Goal: Task Accomplishment & Management: Manage account settings

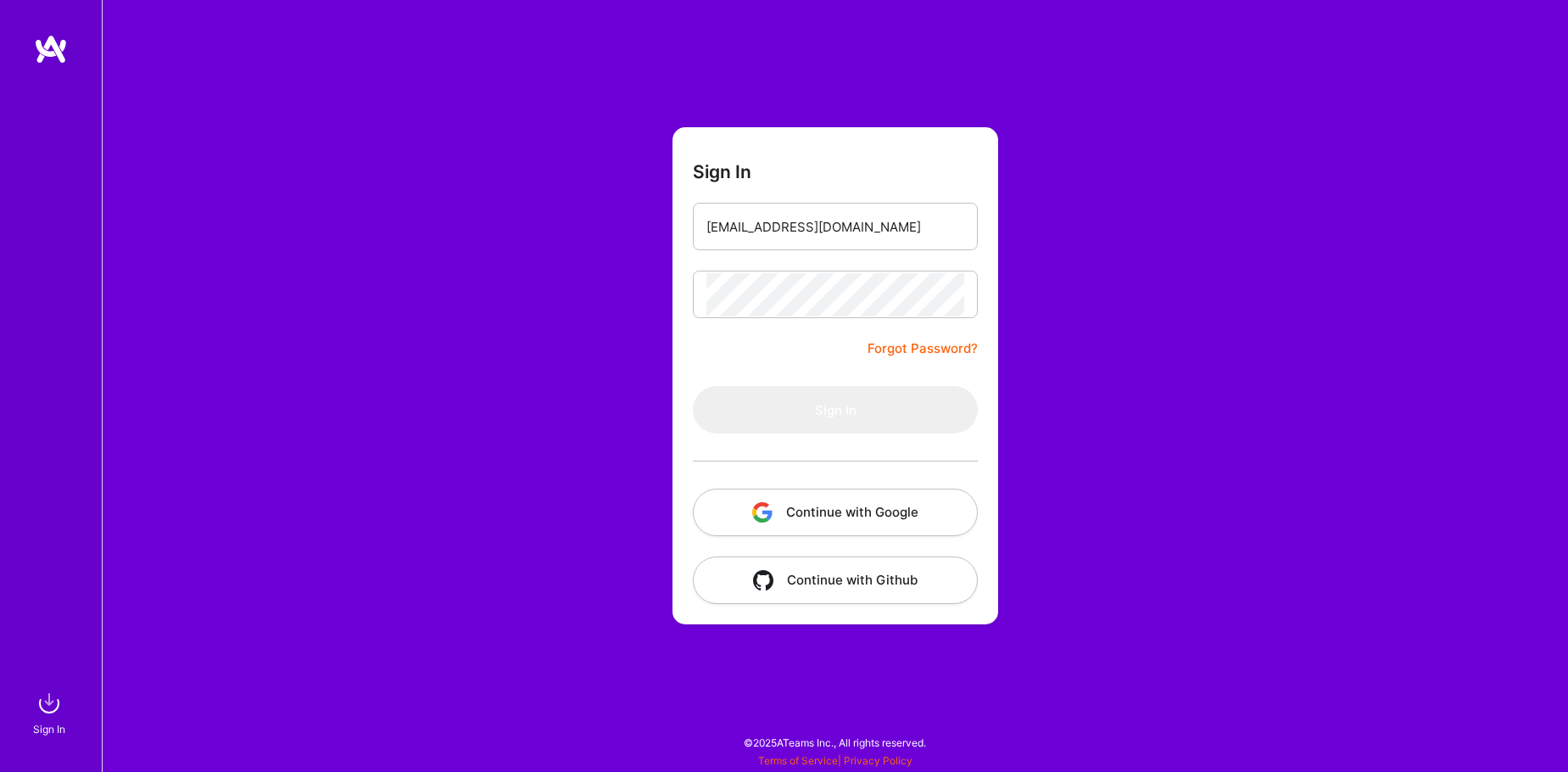
click at [933, 341] on link "Forgot Password?" at bounding box center [923, 348] width 110 height 21
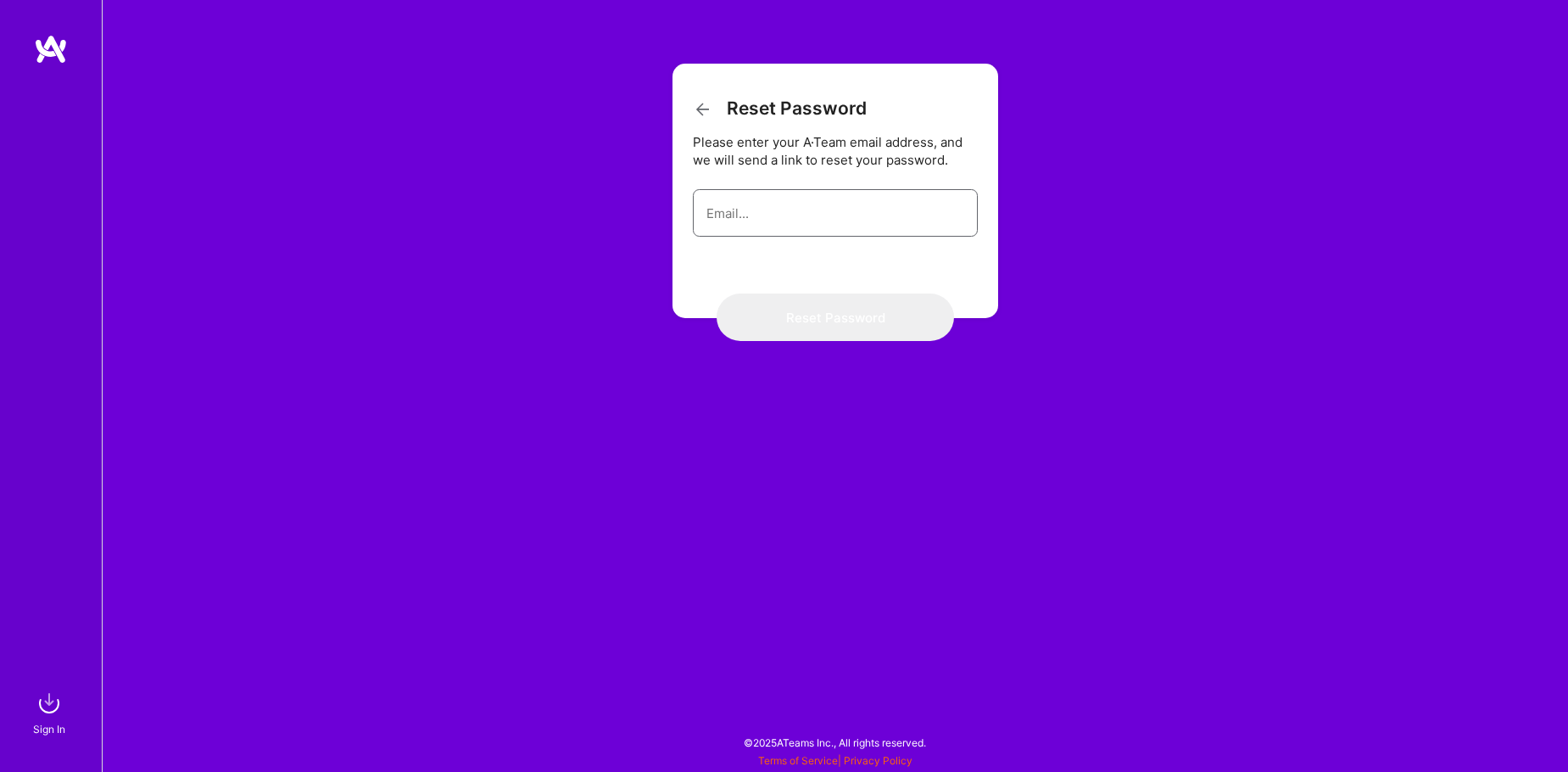
click at [844, 207] on input "email" at bounding box center [835, 213] width 258 height 43
type input "jkh370@comcast.net"
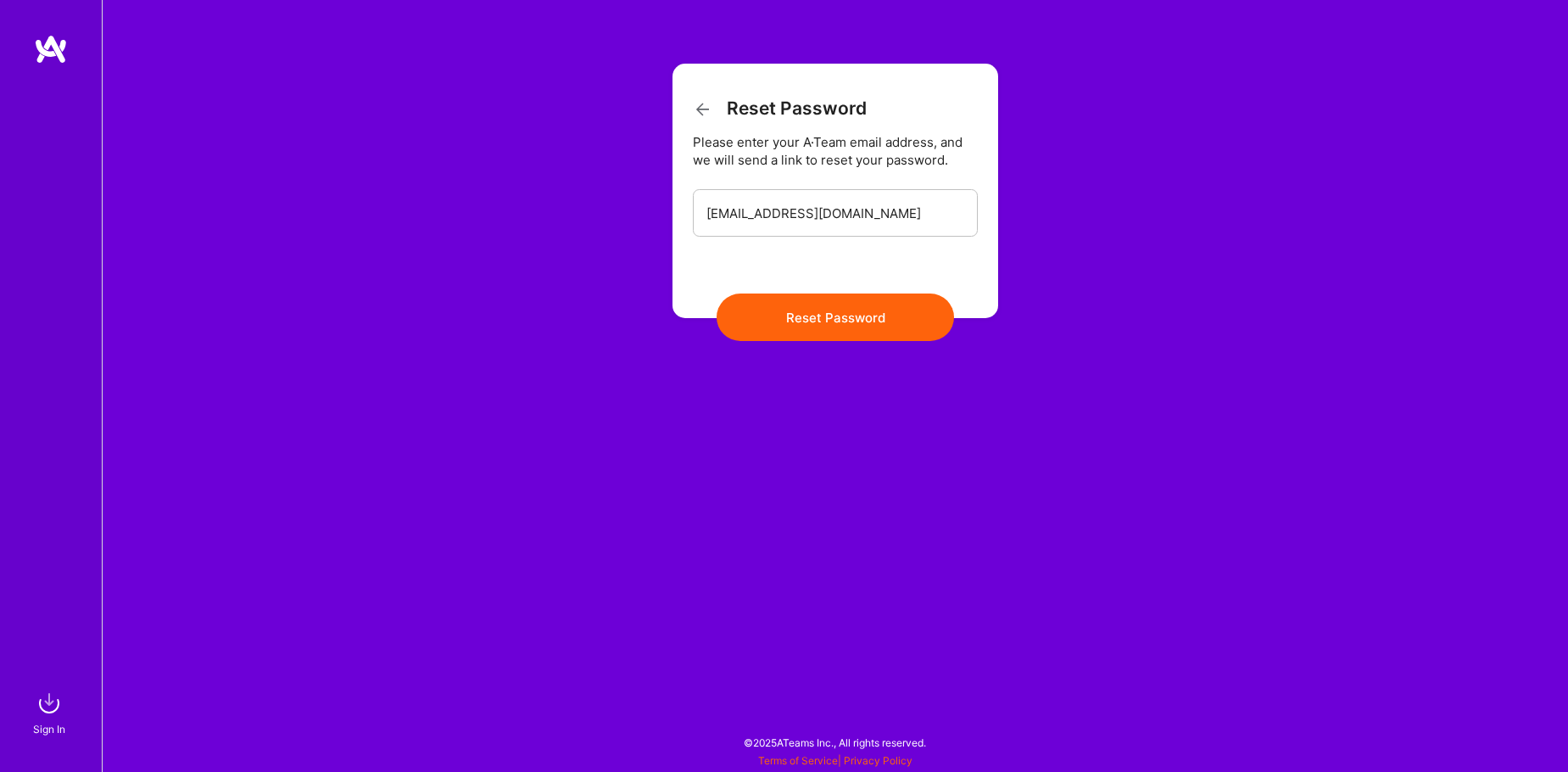
click at [854, 312] on button "Reset Password" at bounding box center [834, 317] width 237 height 47
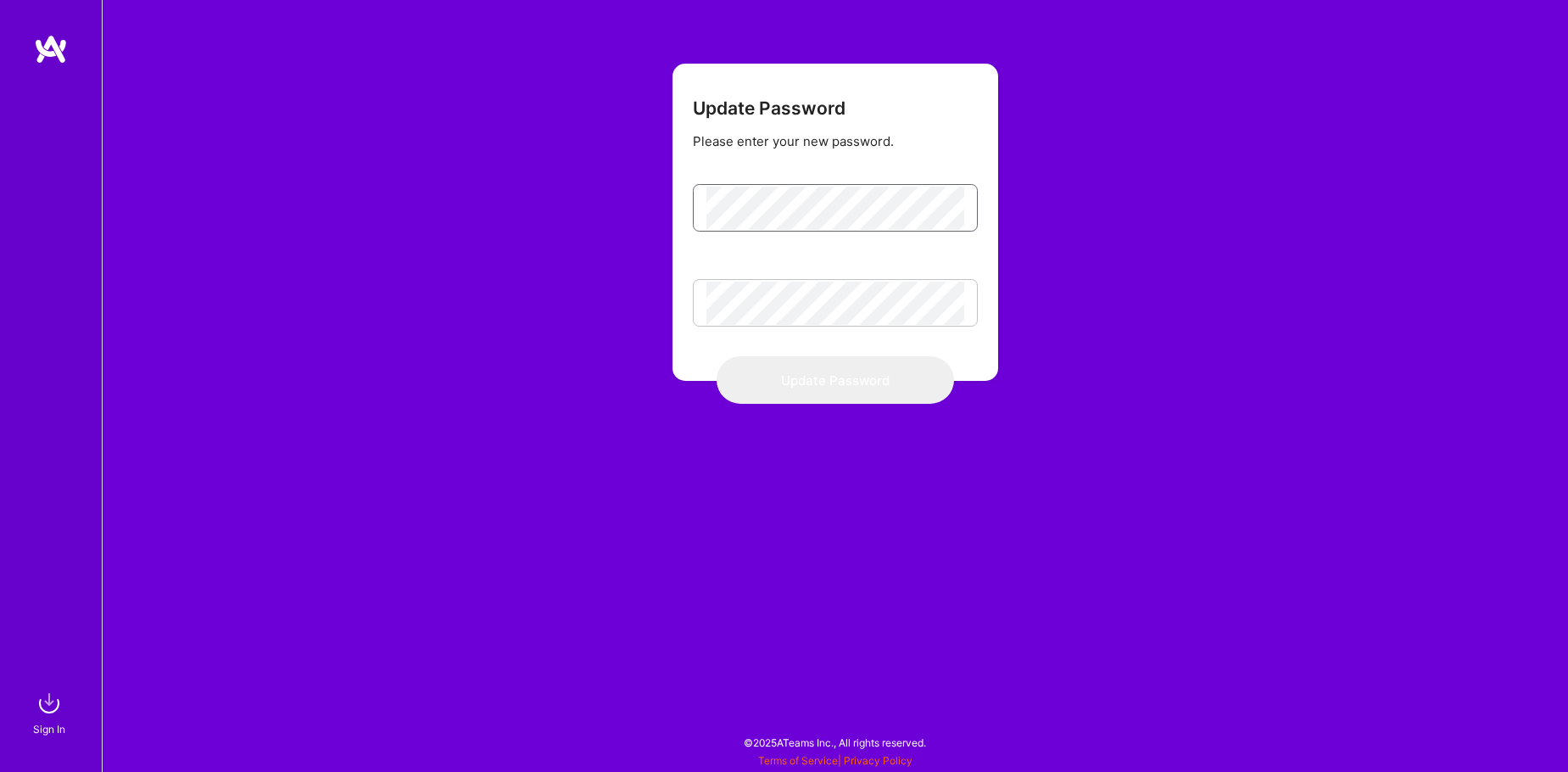
click at [964, 202] on nordpass-icon at bounding box center [964, 208] width 0 height 15
click at [964, 211] on nordpass-icon at bounding box center [964, 208] width 0 height 15
click at [0, 763] on nordpass-autofill-portal at bounding box center [0, 763] width 0 height 0
click at [869, 390] on button "Update Password" at bounding box center [834, 380] width 237 height 47
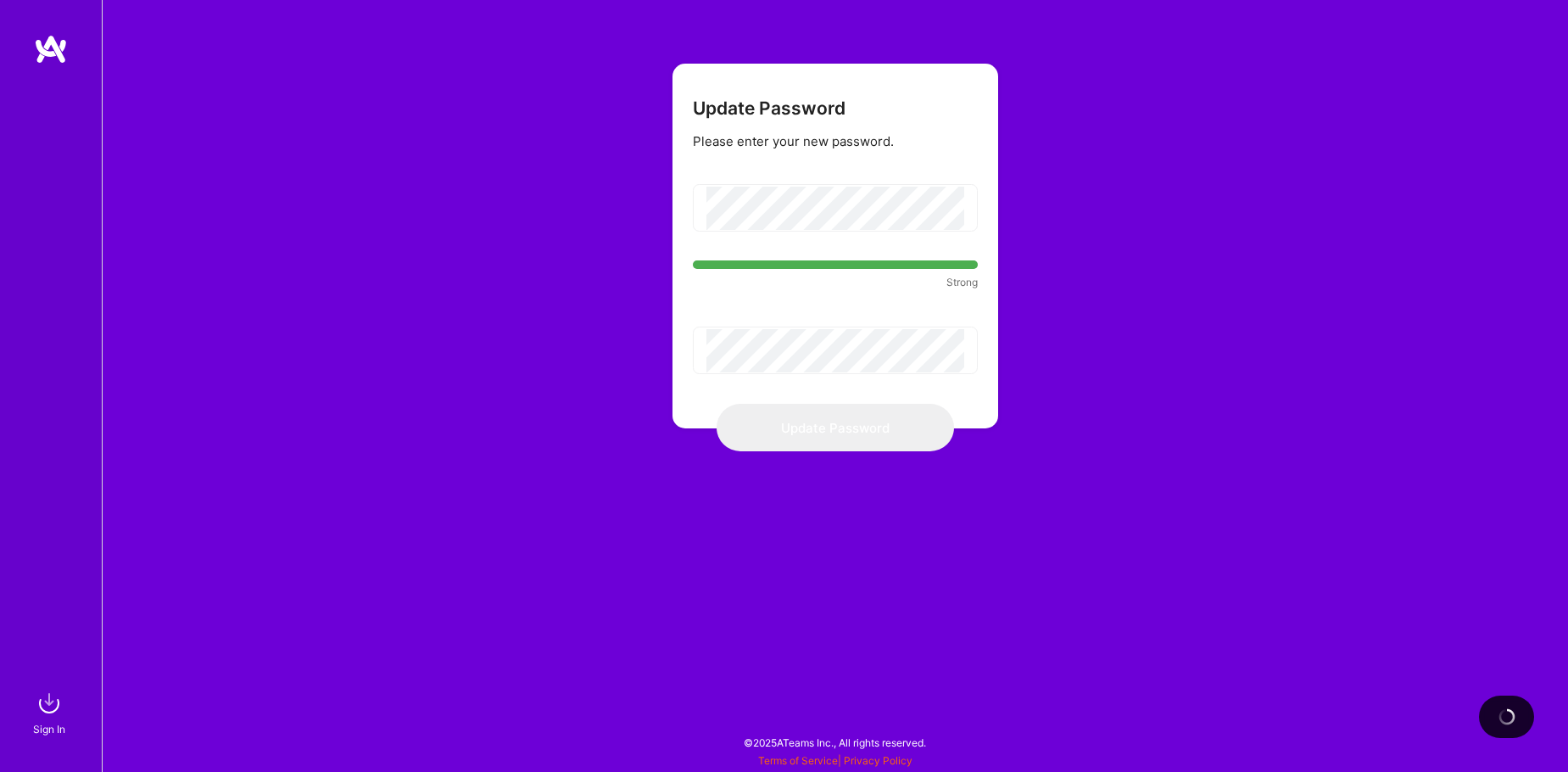
click at [0, 763] on nordpass-portal at bounding box center [0, 763] width 0 height 0
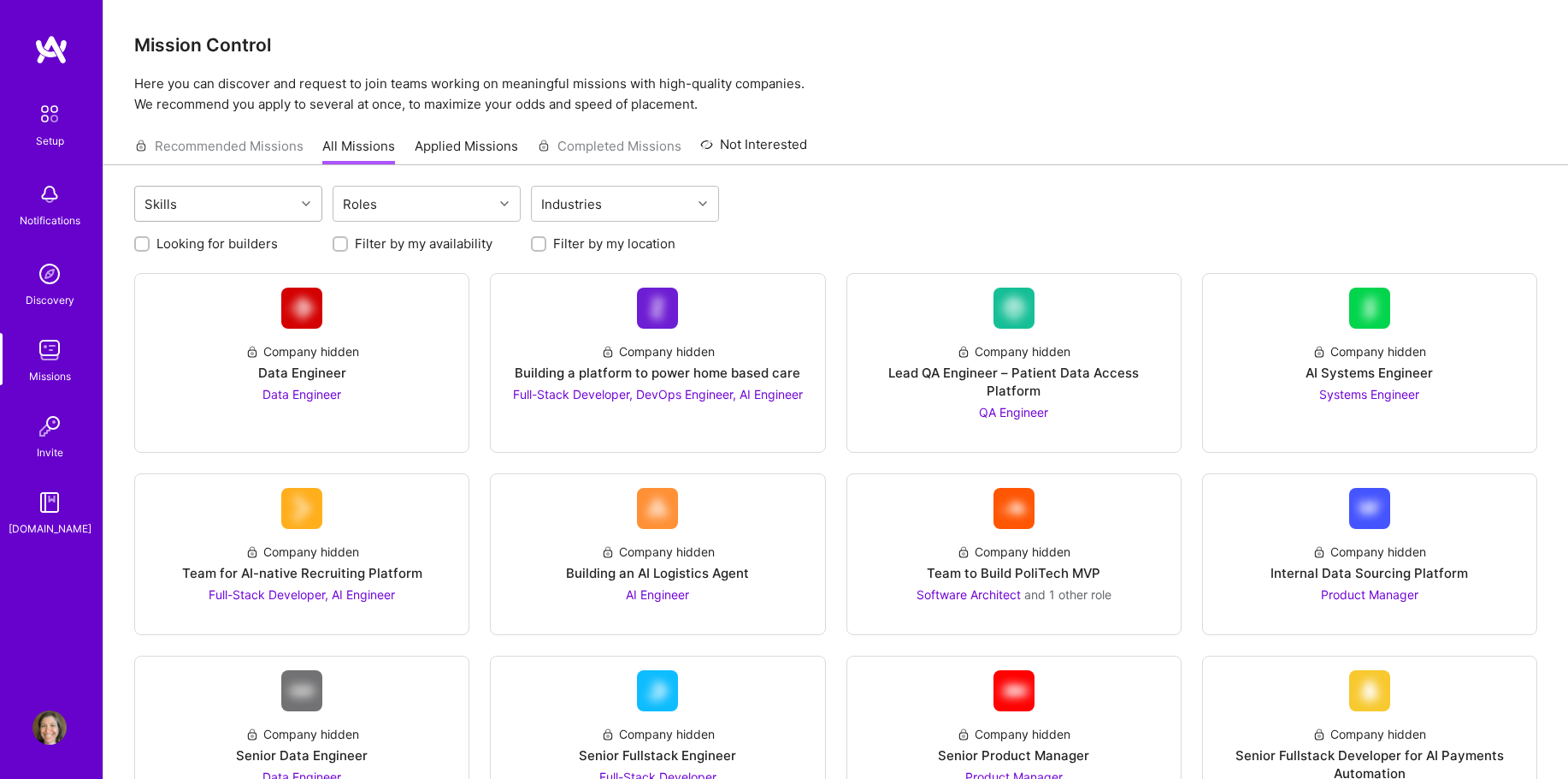
click at [267, 202] on div "Skills" at bounding box center [214, 203] width 160 height 34
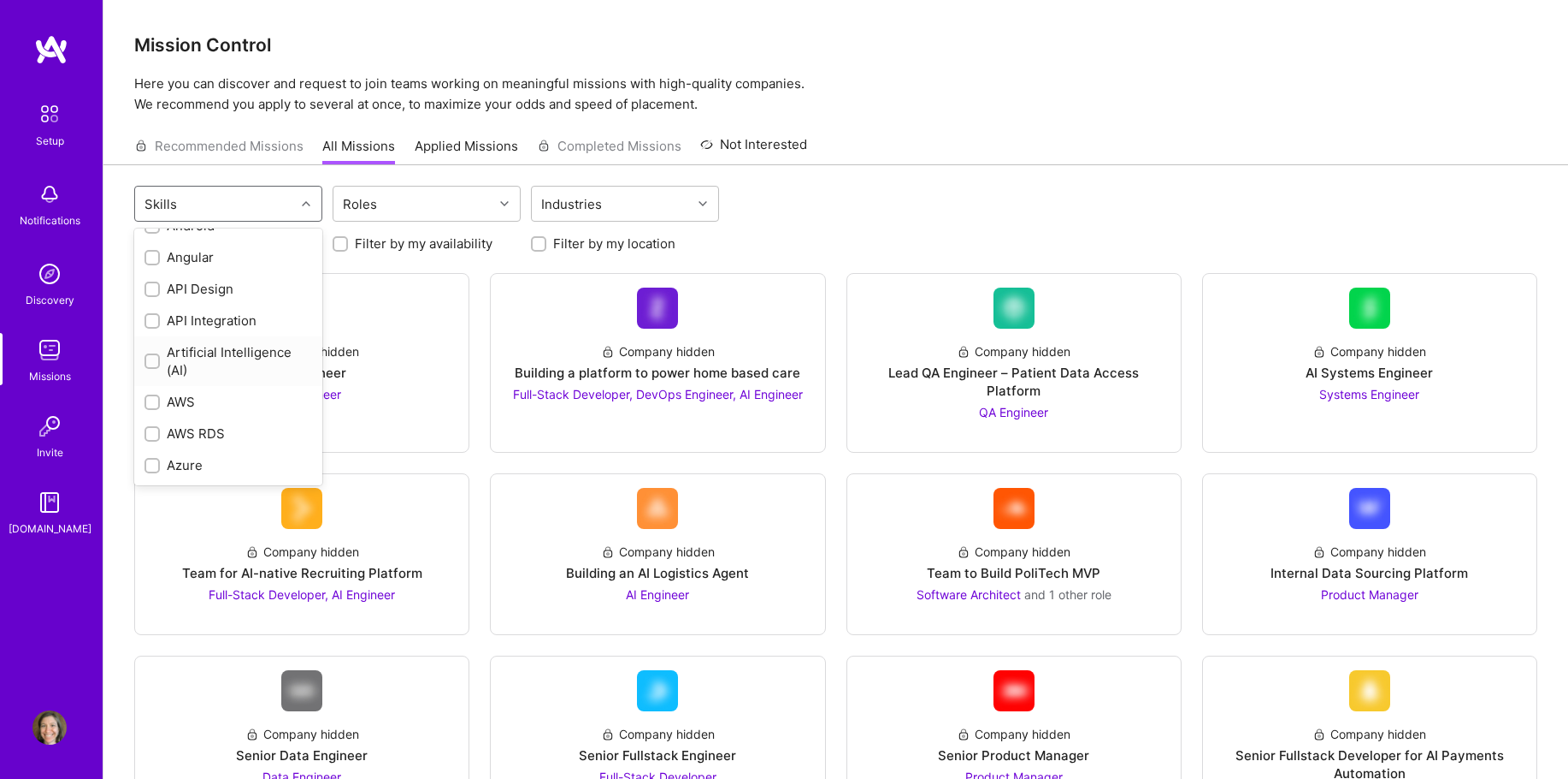
scroll to position [171, 0]
click at [153, 316] on input "checkbox" at bounding box center [154, 318] width 12 height 12
checkbox input "true"
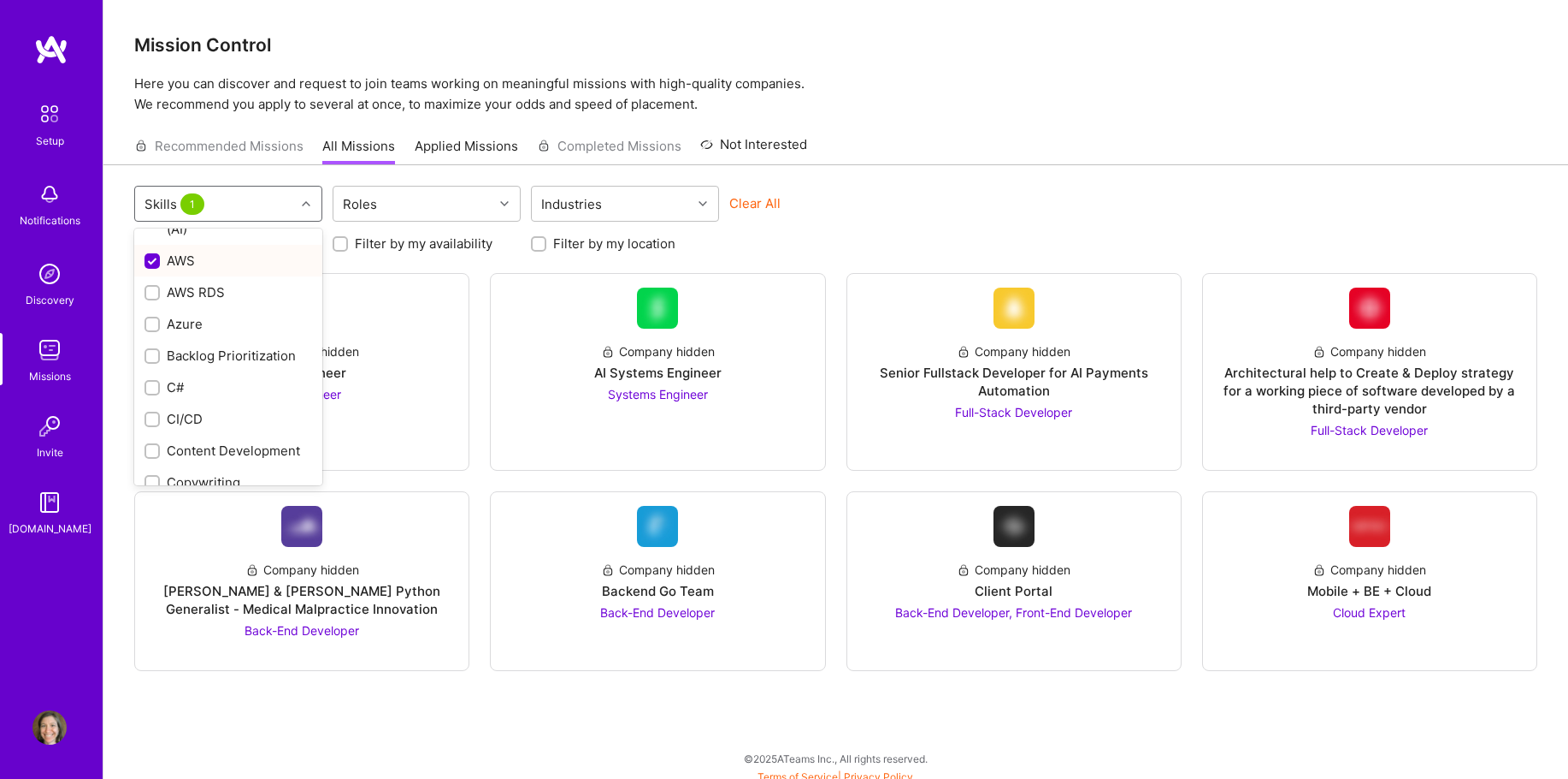
scroll to position [257, 0]
click at [157, 390] on input "checkbox" at bounding box center [154, 390] width 12 height 12
checkbox input "true"
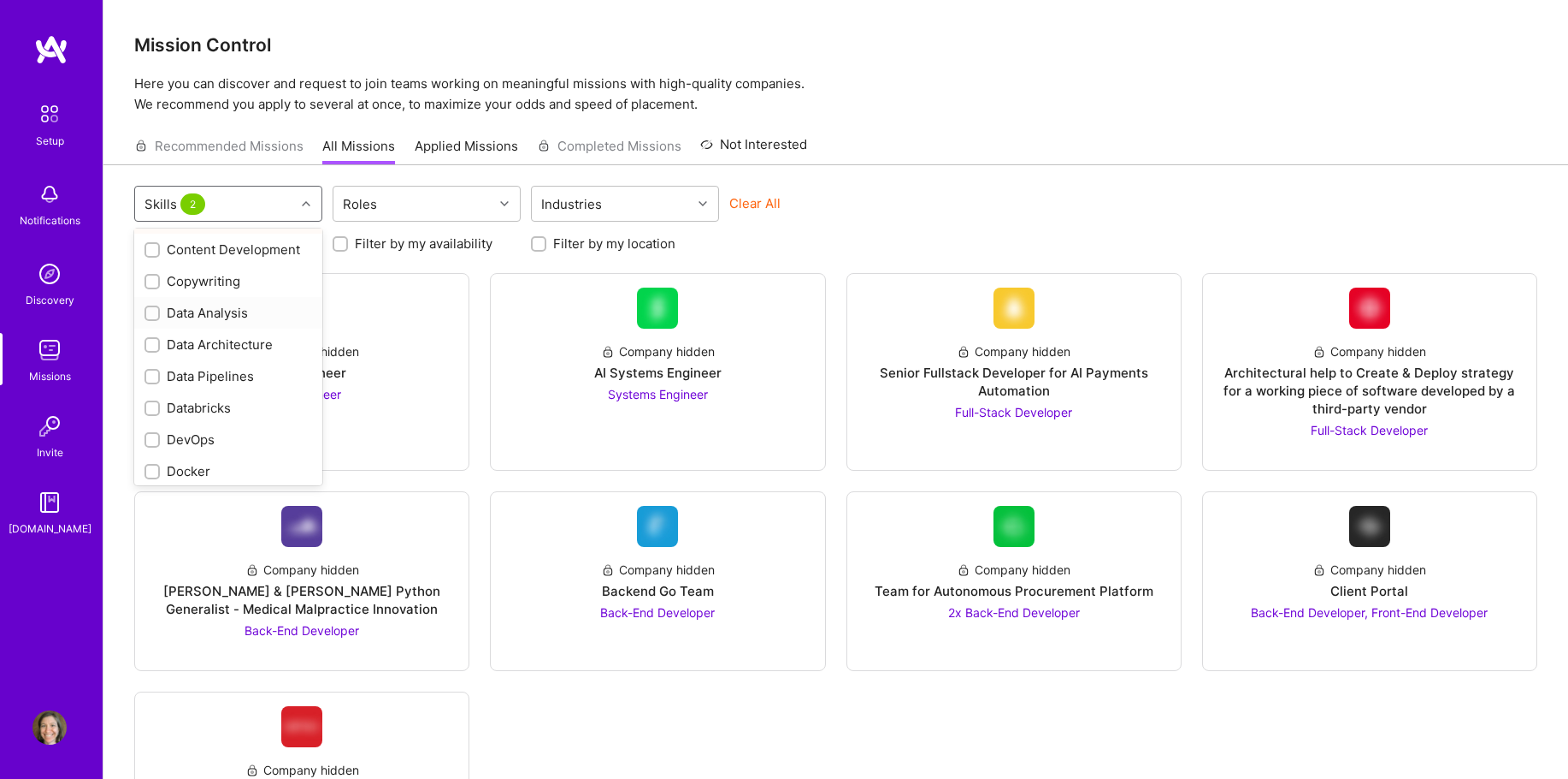
scroll to position [513, 0]
click at [156, 352] on input "checkbox" at bounding box center [154, 355] width 12 height 12
checkbox input "true"
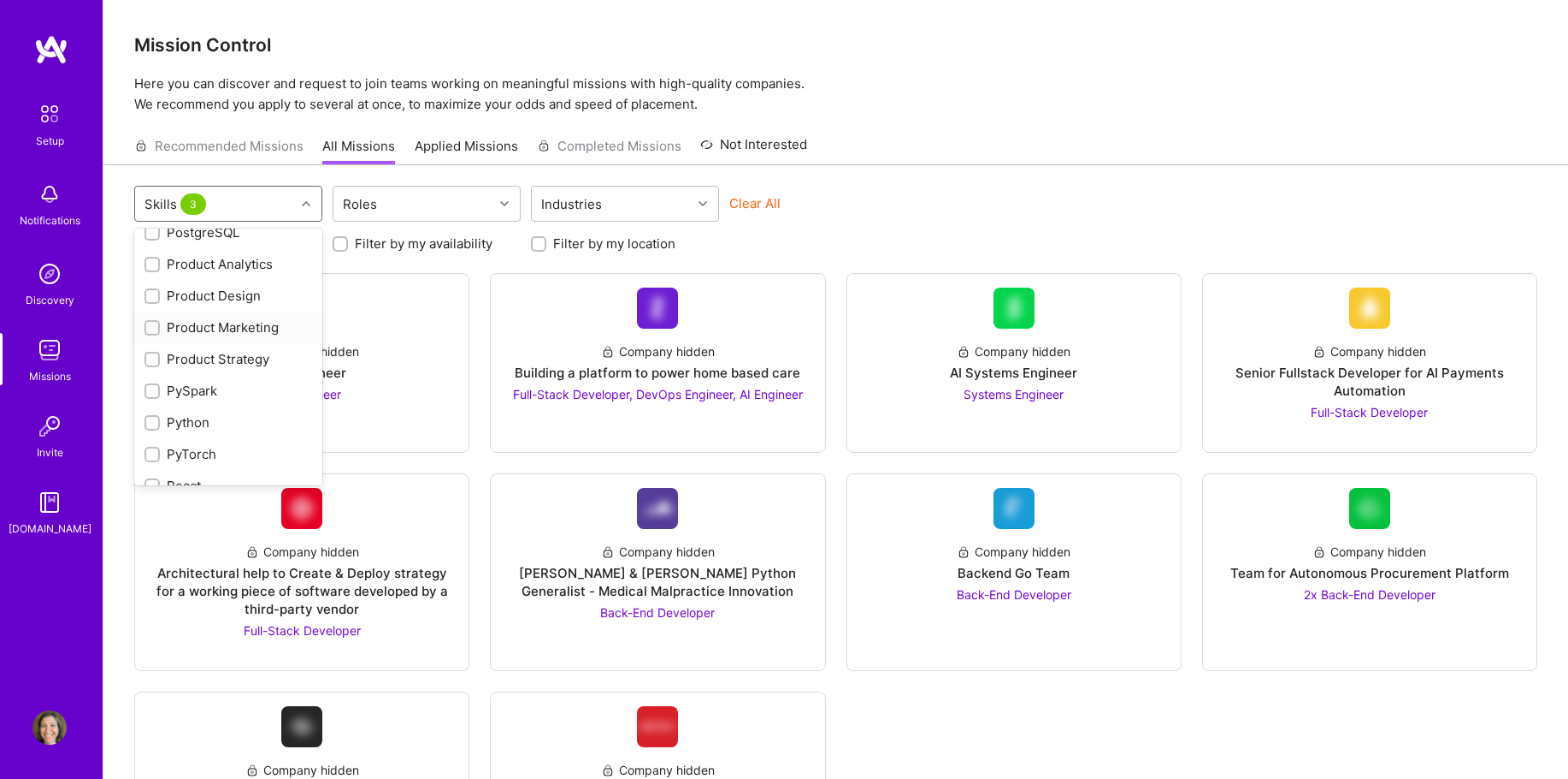
scroll to position [1796, 0]
click at [153, 340] on input "checkbox" at bounding box center [154, 337] width 12 height 12
checkbox input "true"
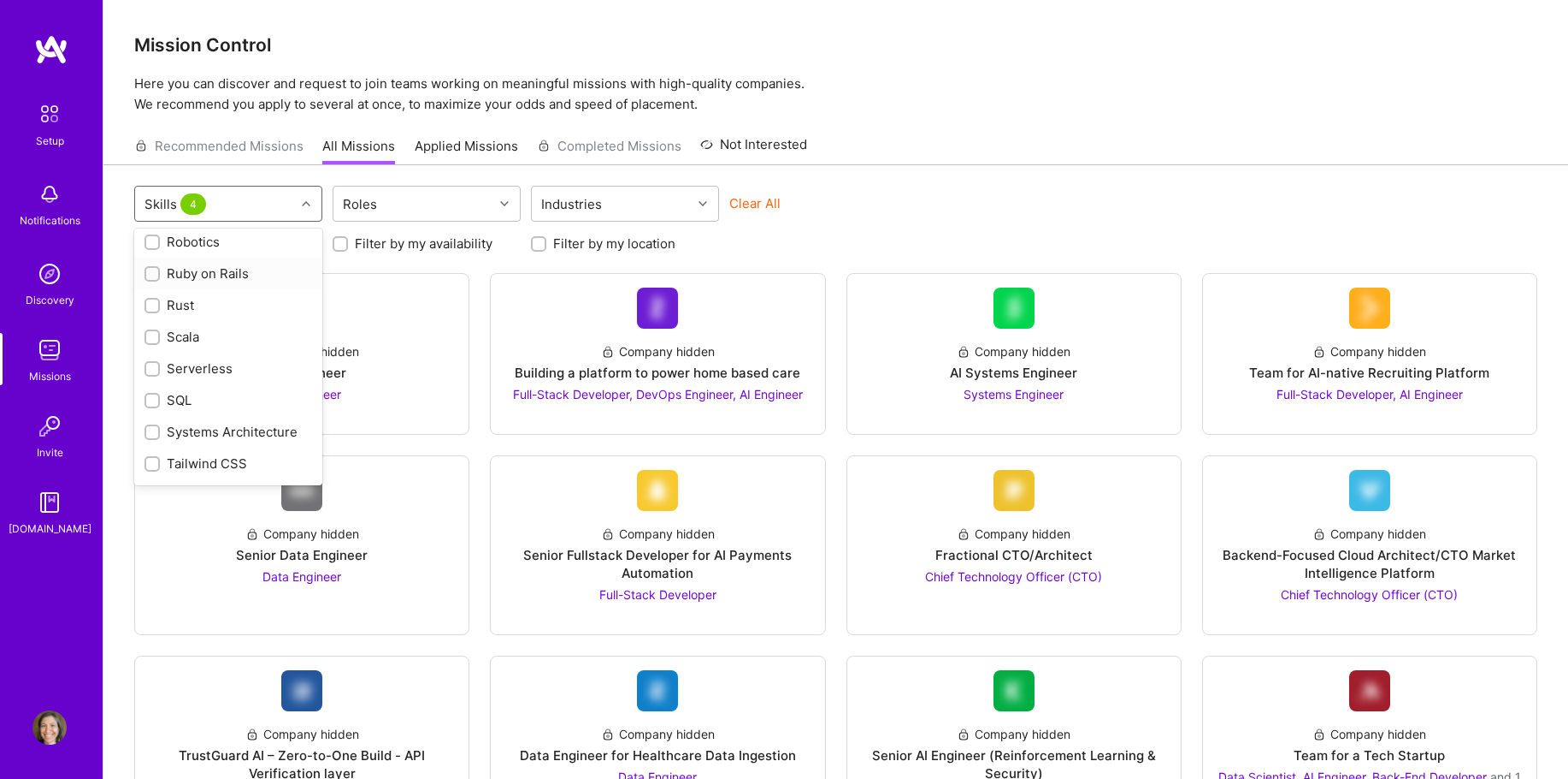
scroll to position [2139, 0]
click at [150, 371] on input "checkbox" at bounding box center [154, 375] width 12 height 12
checkbox input "true"
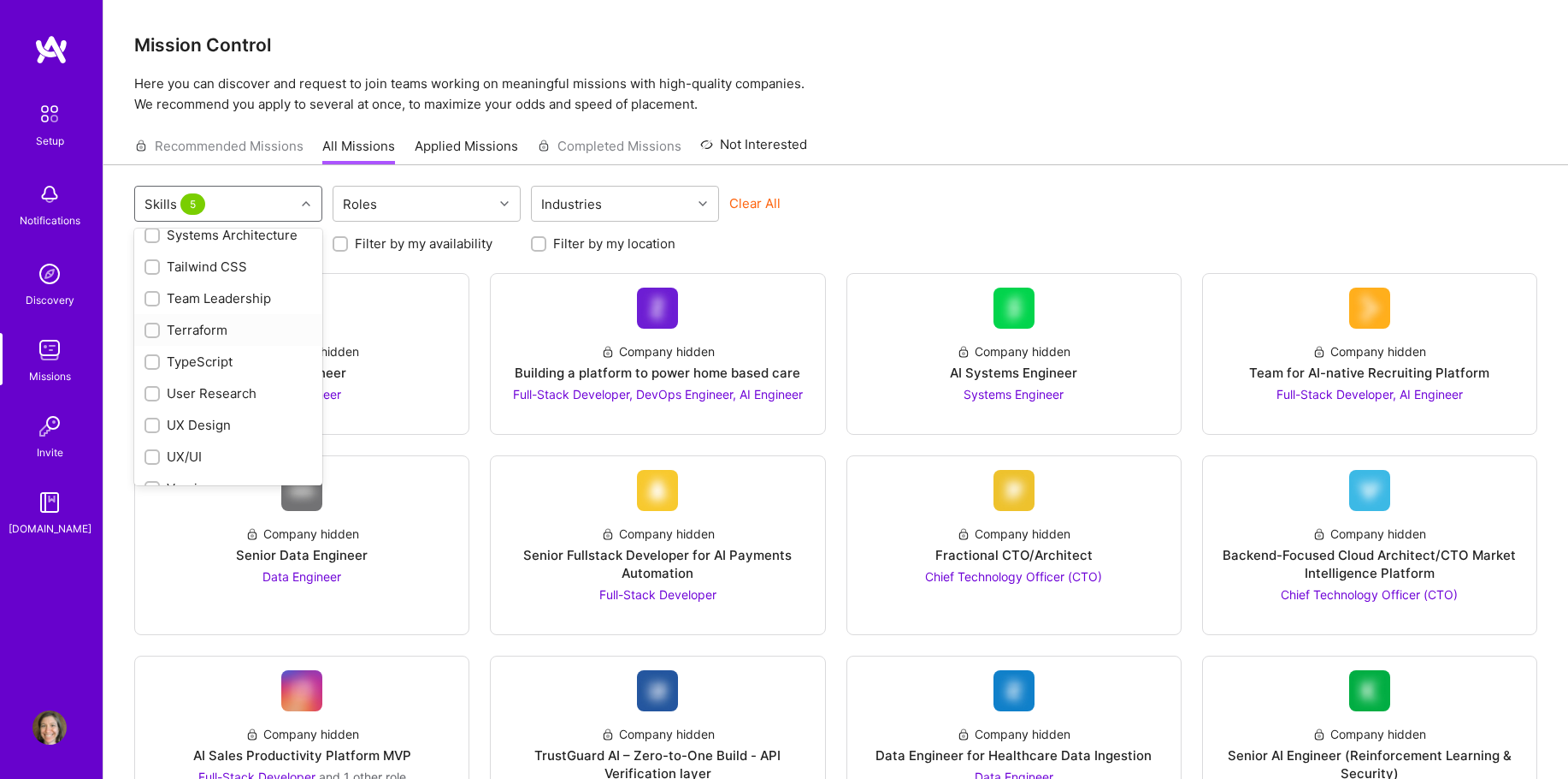
scroll to position [2332, 0]
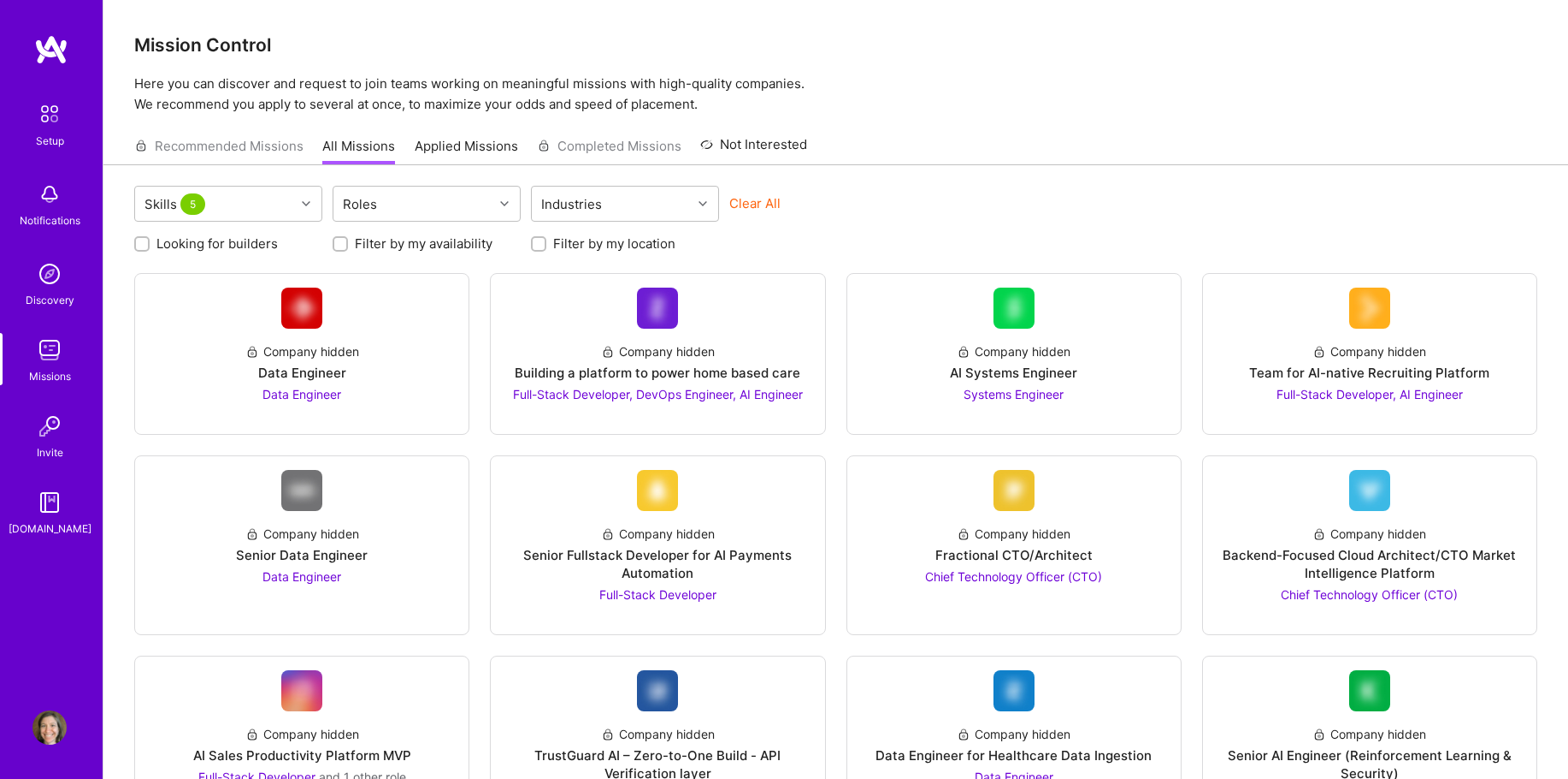
click at [943, 165] on div "Recommended Missions All Missions Applied Missions Completed Missions Not Inter…" at bounding box center [835, 145] width 1403 height 37
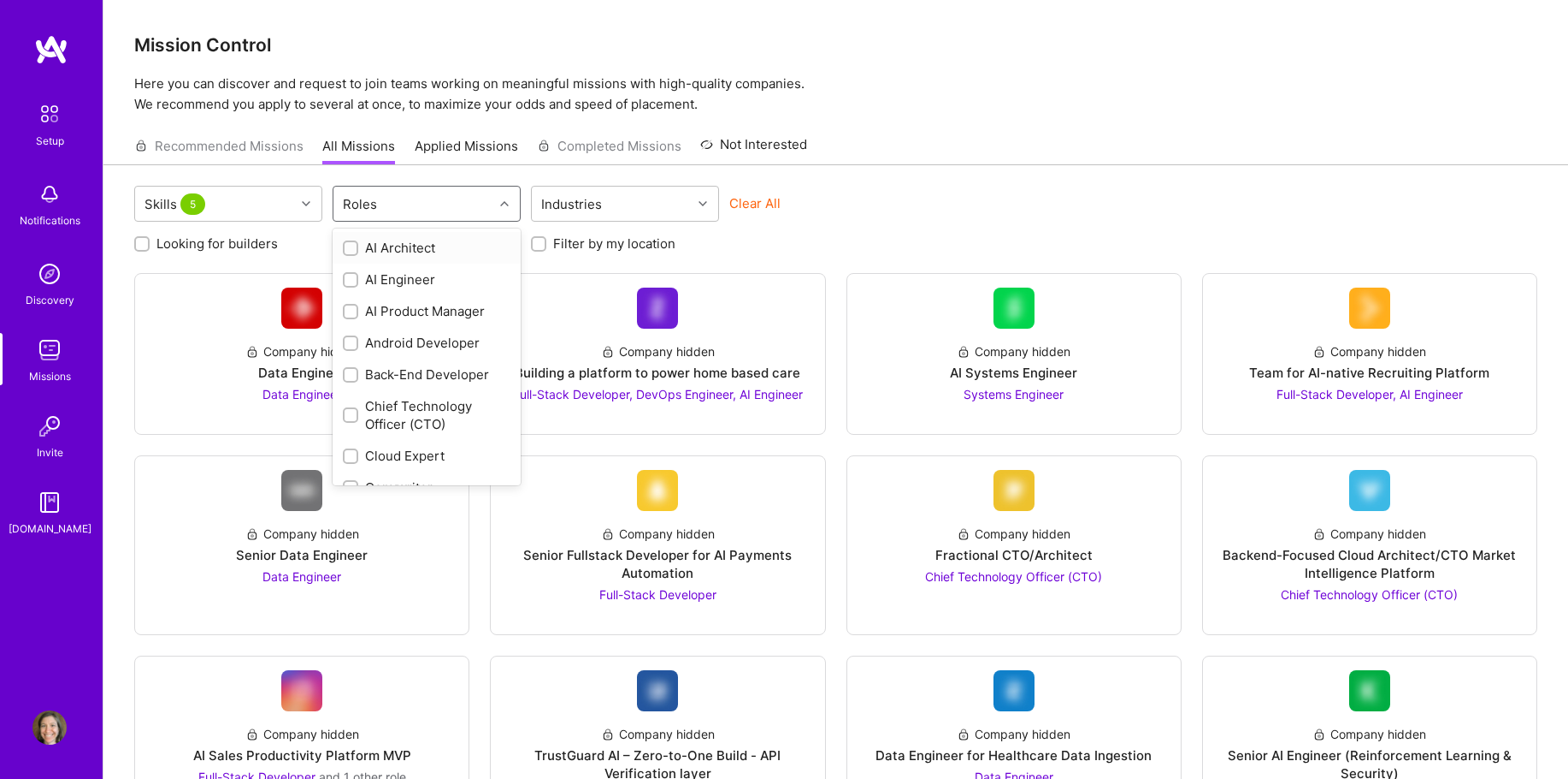
click at [431, 209] on div "Roles" at bounding box center [413, 203] width 160 height 34
click at [404, 298] on div "Data Scientist" at bounding box center [426, 294] width 168 height 18
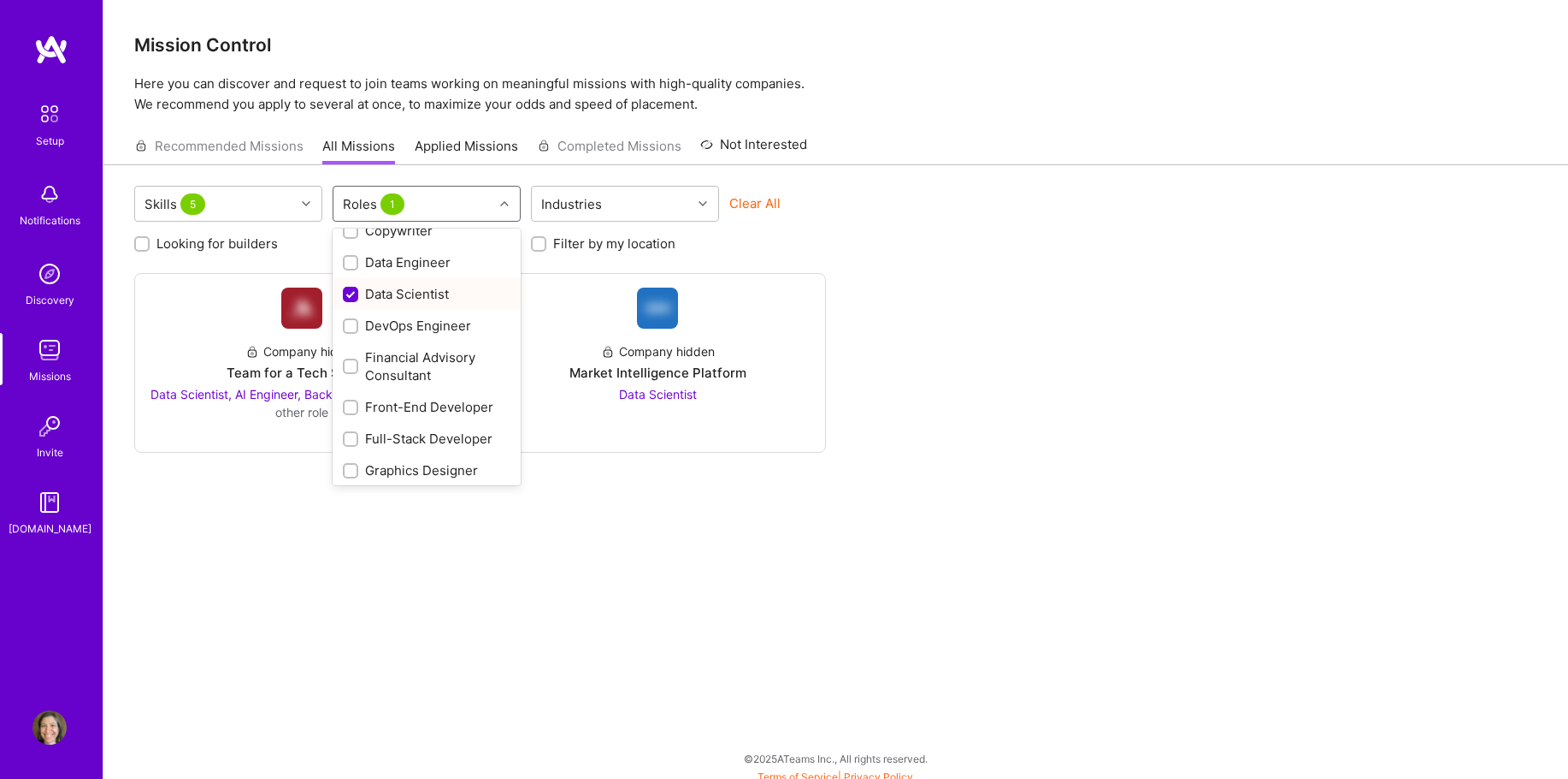
click at [404, 298] on div "Data Scientist" at bounding box center [426, 294] width 168 height 18
checkbox input "false"
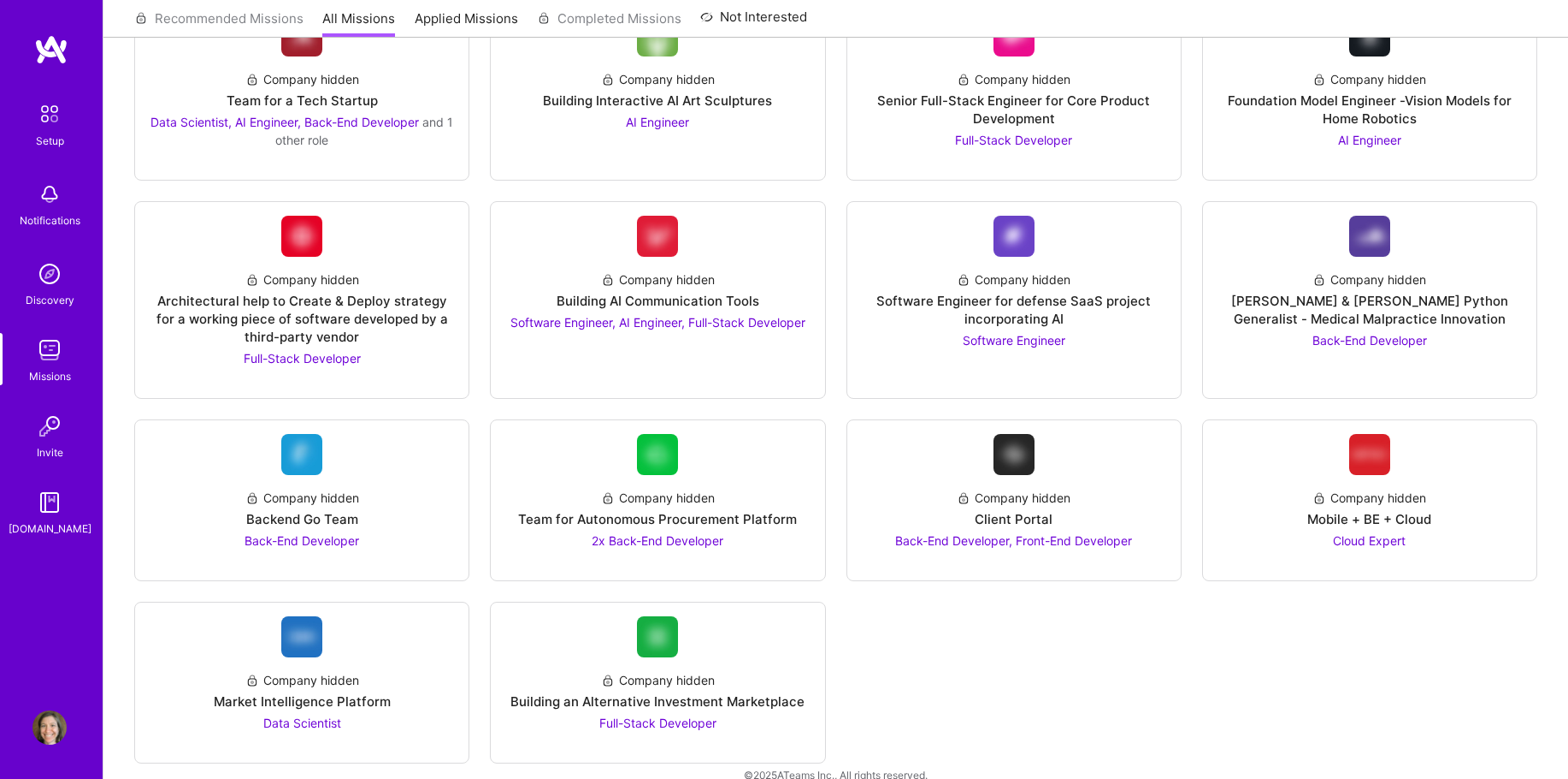
scroll to position [855, 0]
click at [1388, 346] on span "Back-End Developer" at bounding box center [1370, 338] width 115 height 15
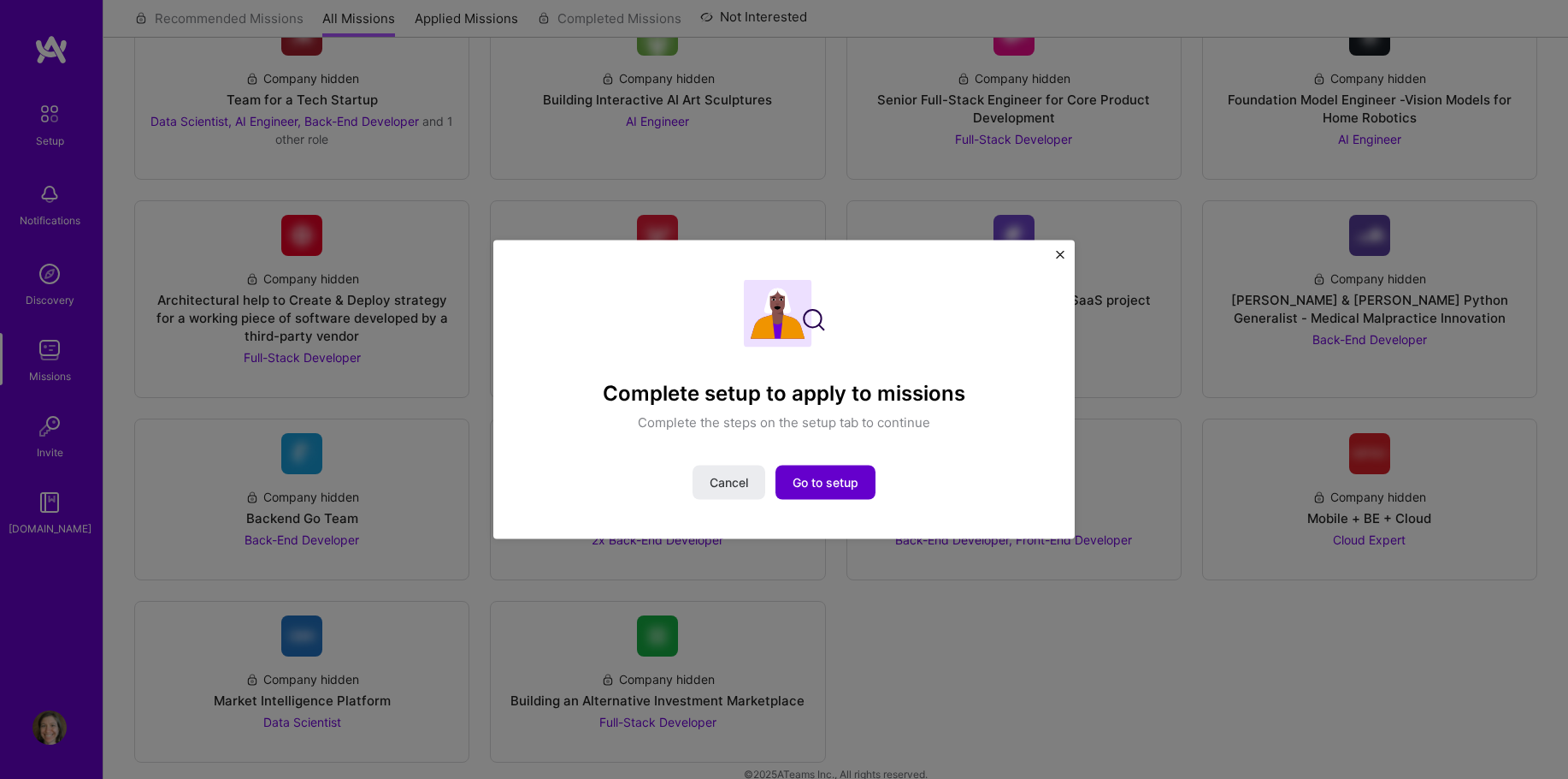
click at [816, 480] on span "Go to setup" at bounding box center [825, 481] width 65 height 17
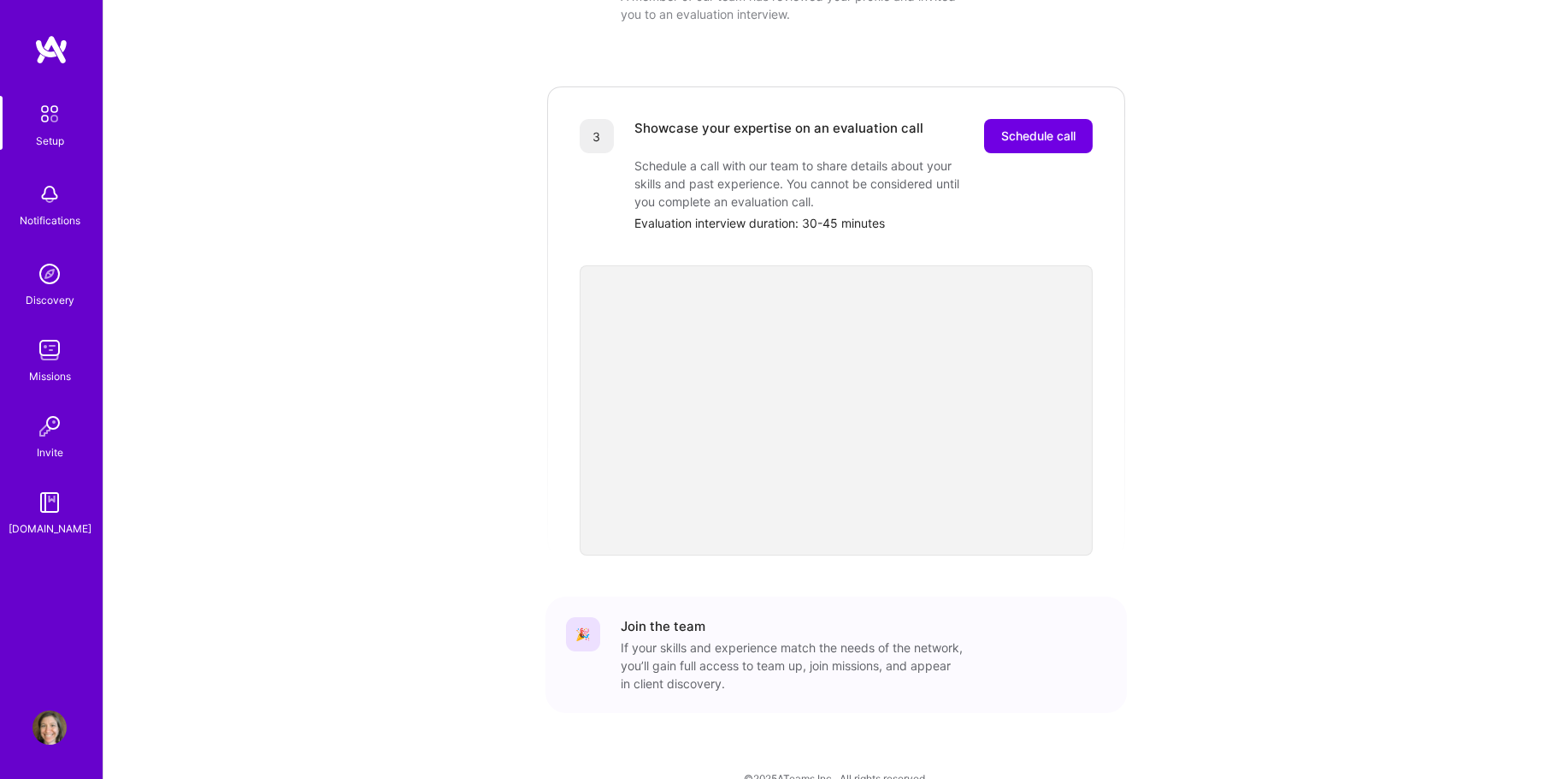
scroll to position [461, 0]
